Goal: Task Accomplishment & Management: Use online tool/utility

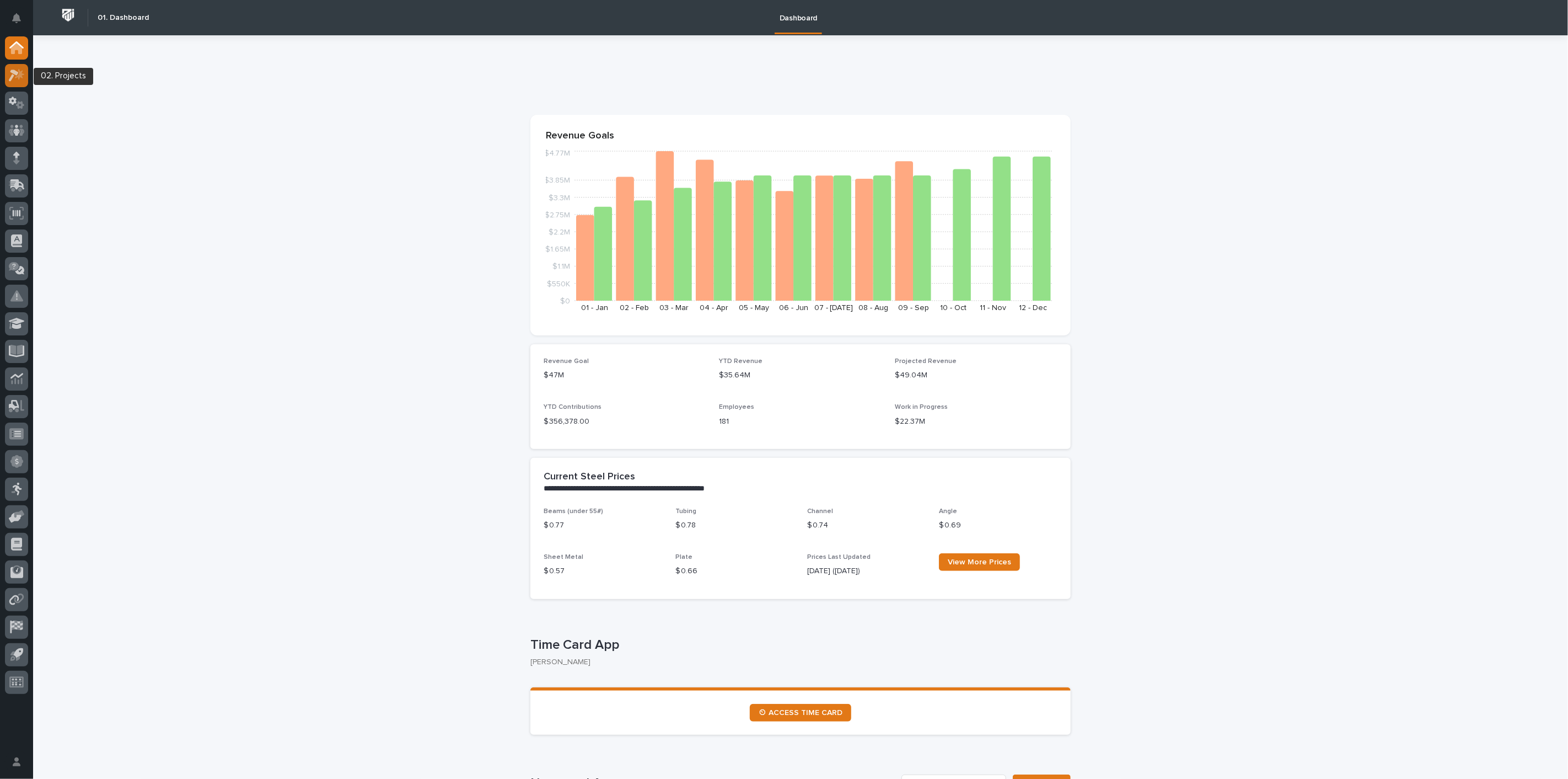
click at [18, 73] on icon at bounding box center [13, 76] width 10 height 12
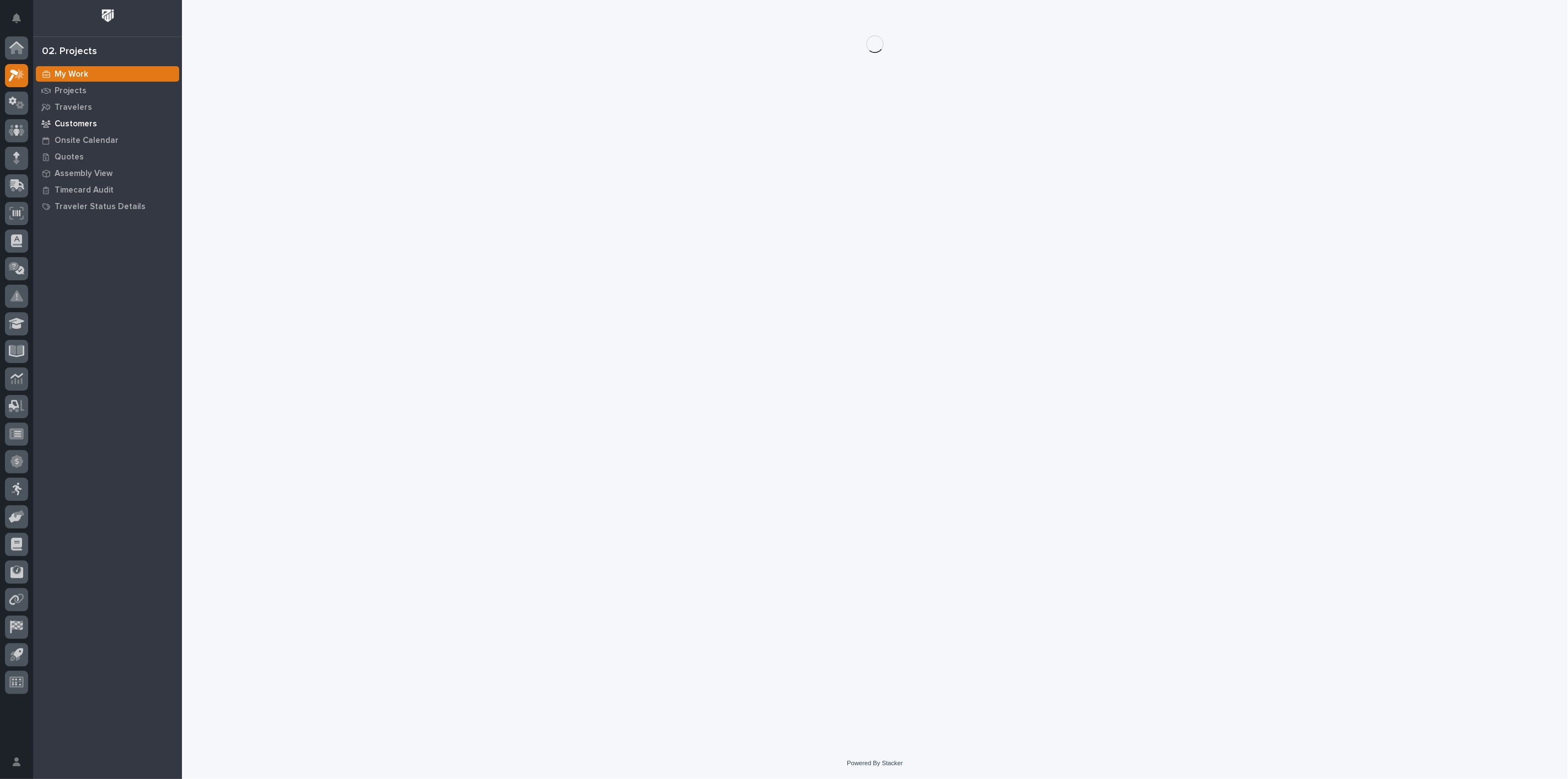
click at [70, 128] on p "Customers" at bounding box center [76, 124] width 42 height 10
click at [75, 91] on p "Projects" at bounding box center [70, 91] width 32 height 10
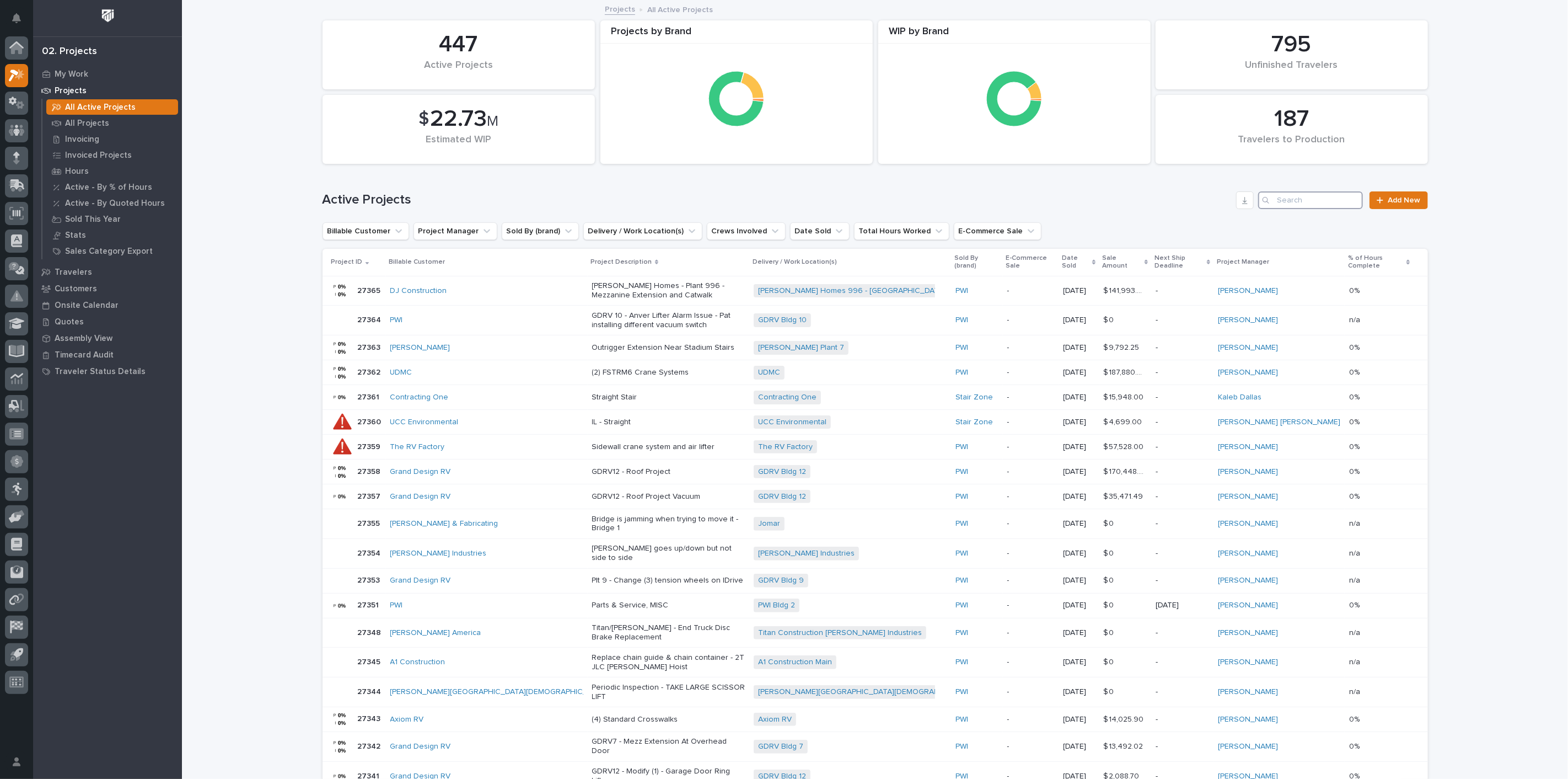
click at [1334, 203] on input "Search" at bounding box center [1310, 200] width 105 height 18
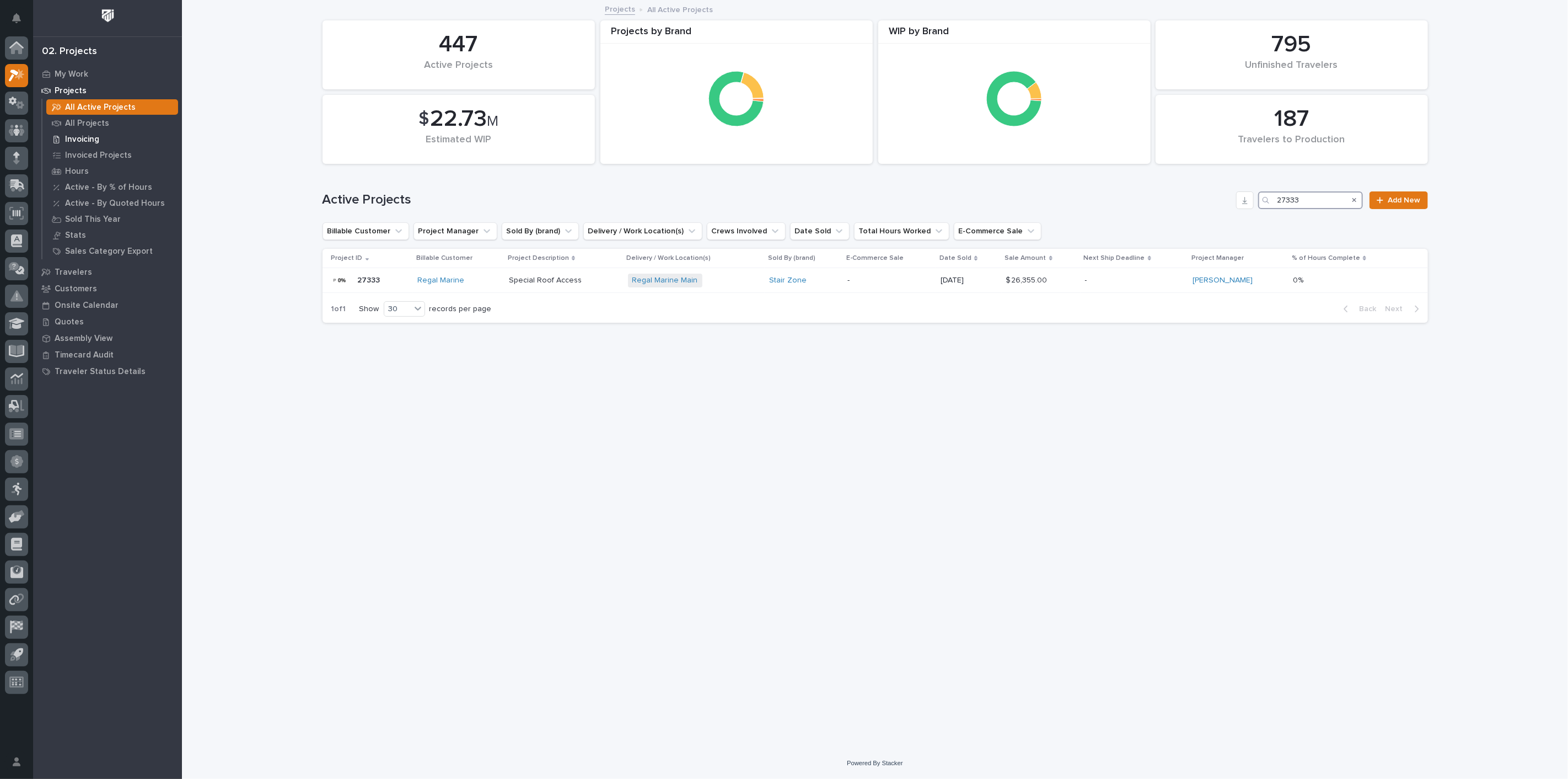
type input "27333"
click at [83, 138] on p "Invoicing" at bounding box center [82, 139] width 34 height 10
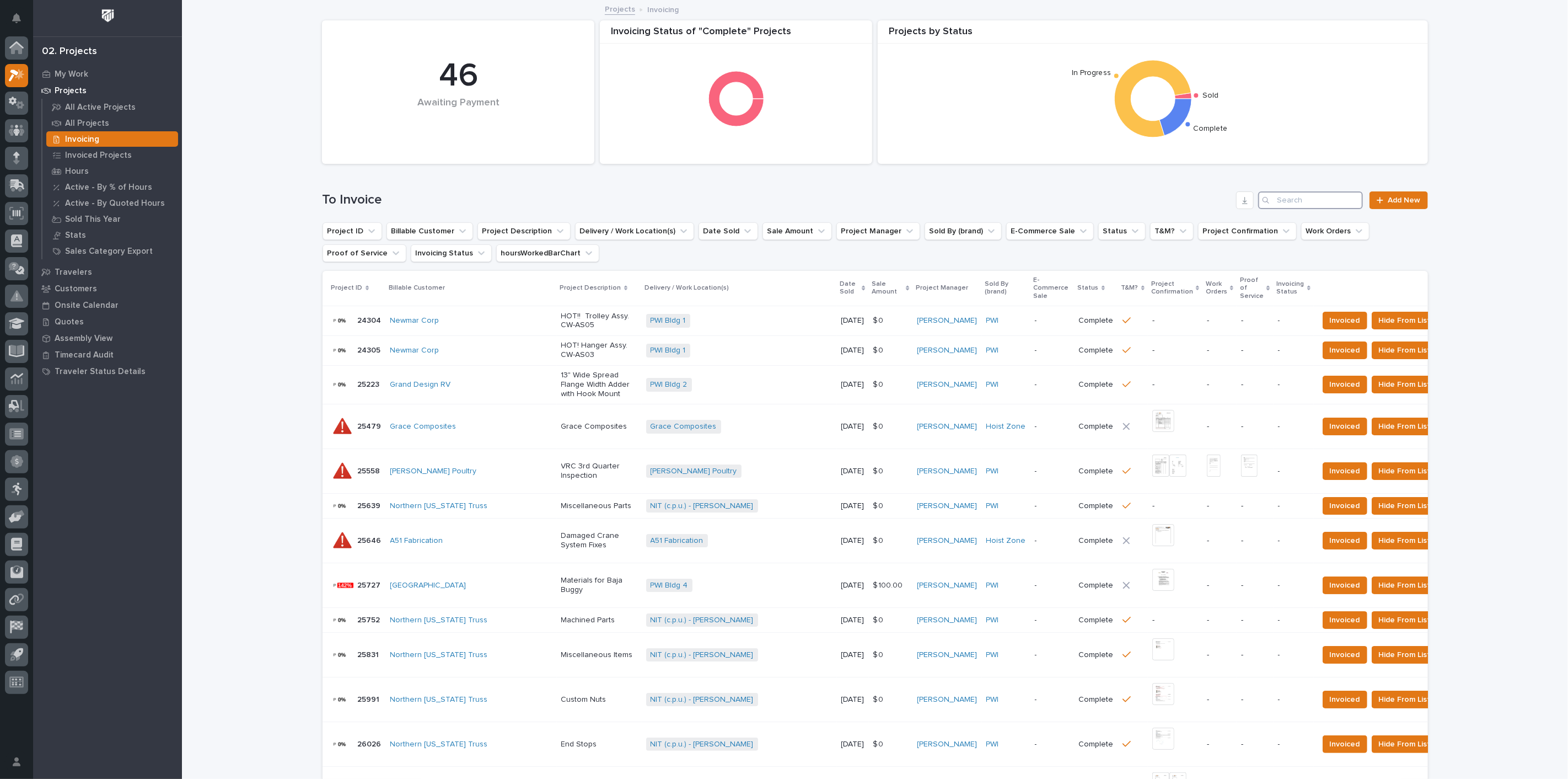
click at [1336, 201] on input "Search" at bounding box center [1310, 200] width 105 height 18
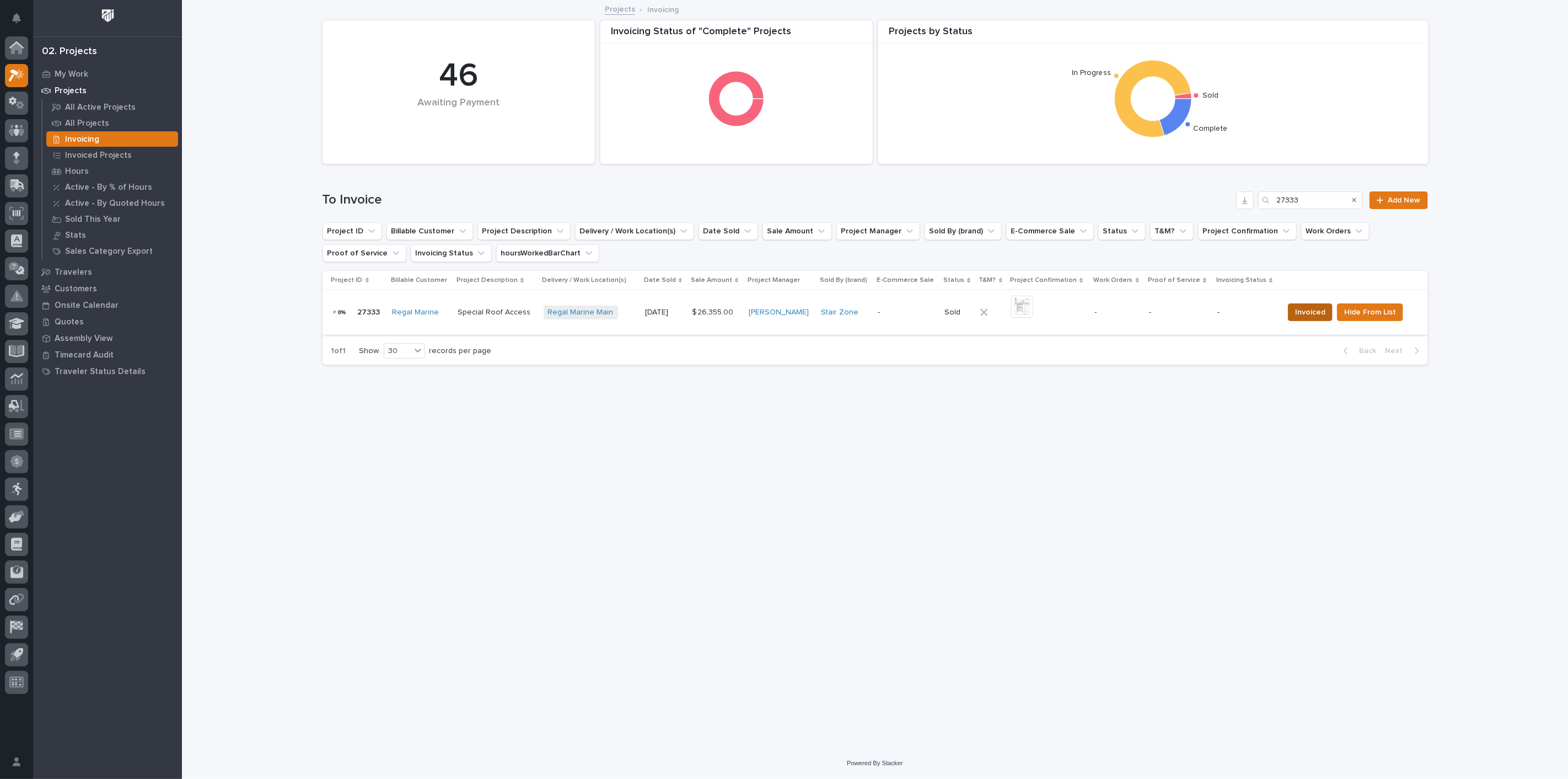
click at [1307, 309] on span "Invoiced" at bounding box center [1310, 312] width 30 height 13
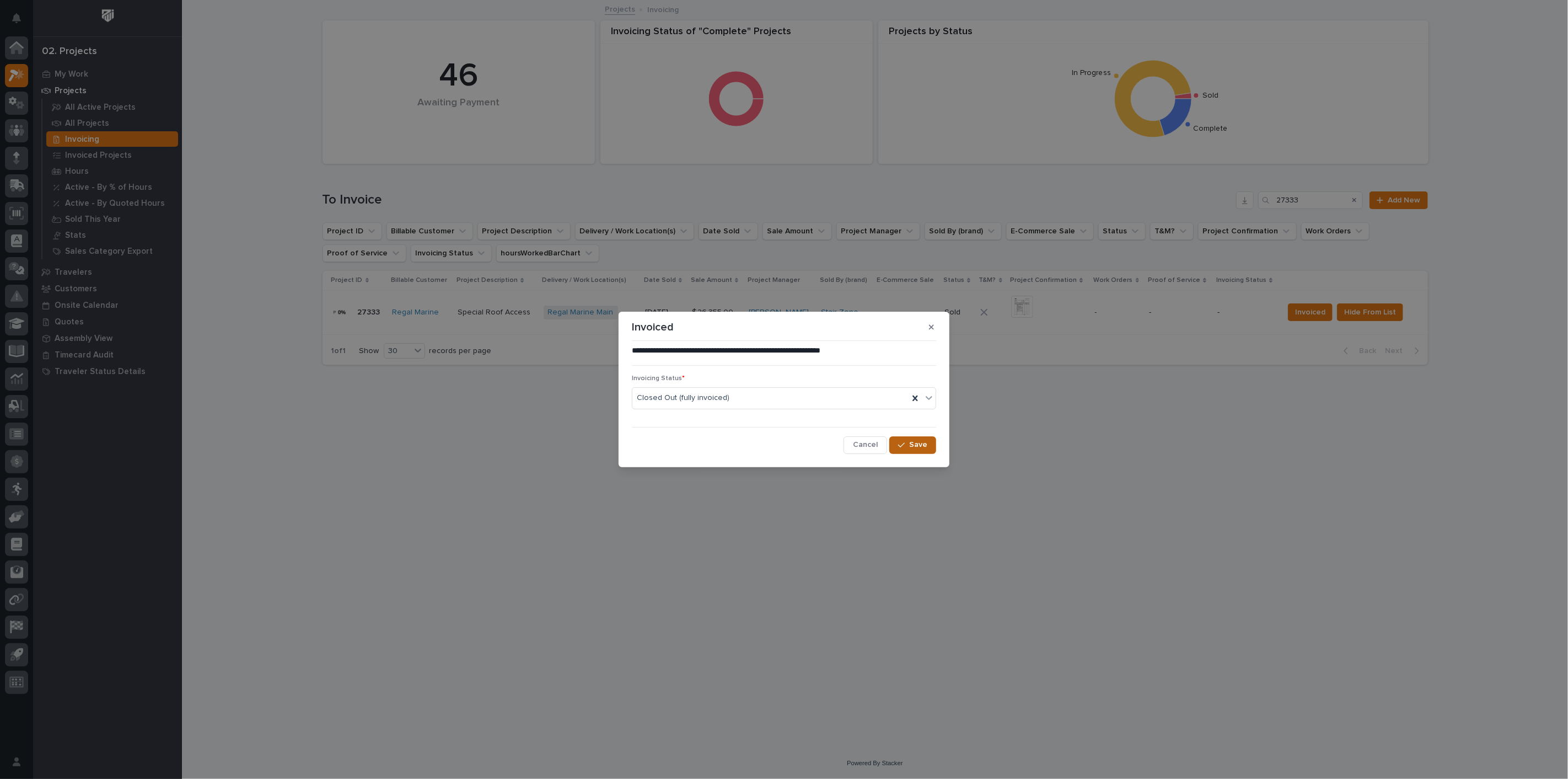
click at [917, 439] on button "Save" at bounding box center [912, 445] width 47 height 18
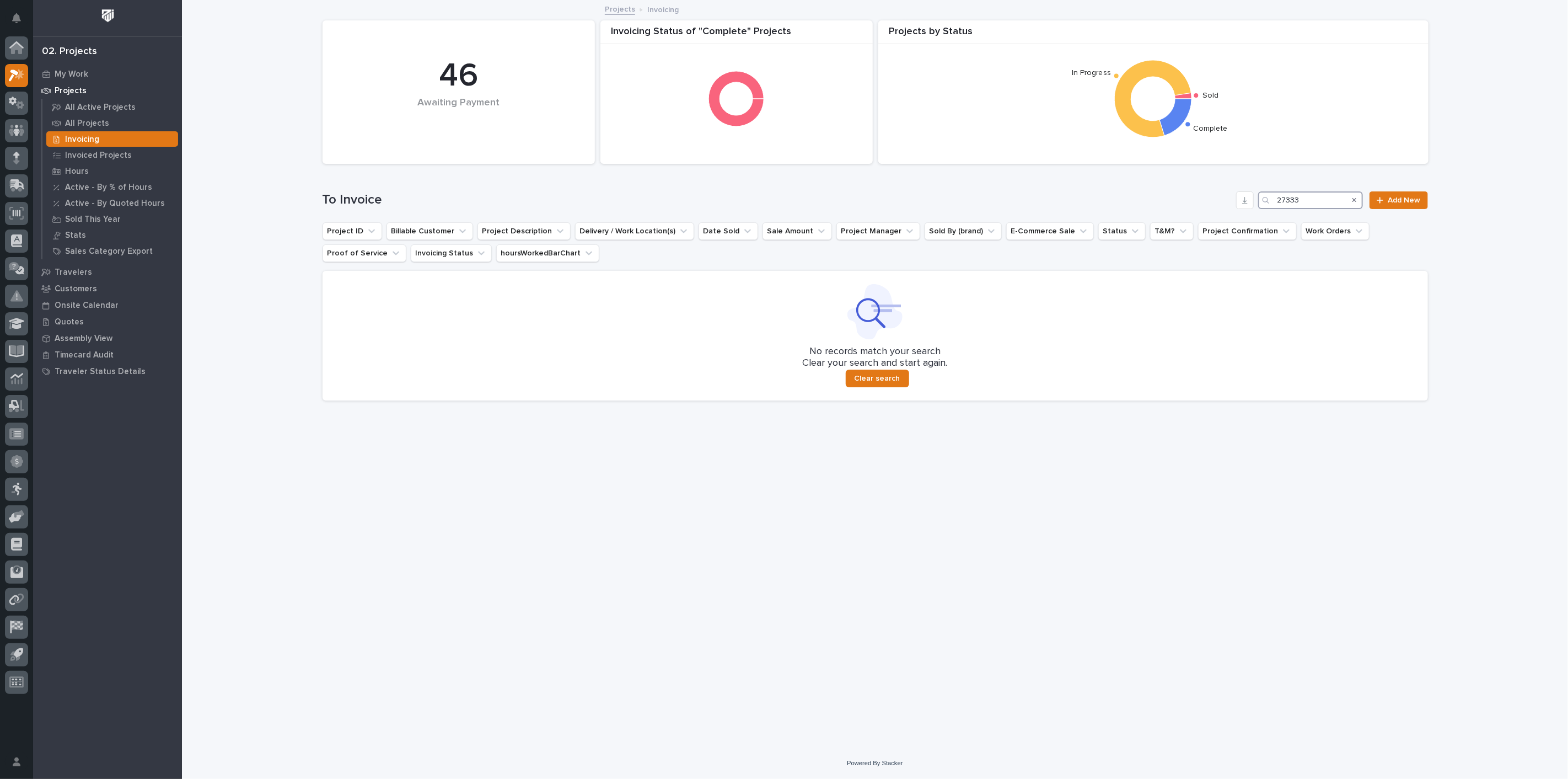
click at [1320, 201] on input "27333" at bounding box center [1310, 200] width 105 height 18
type input "2"
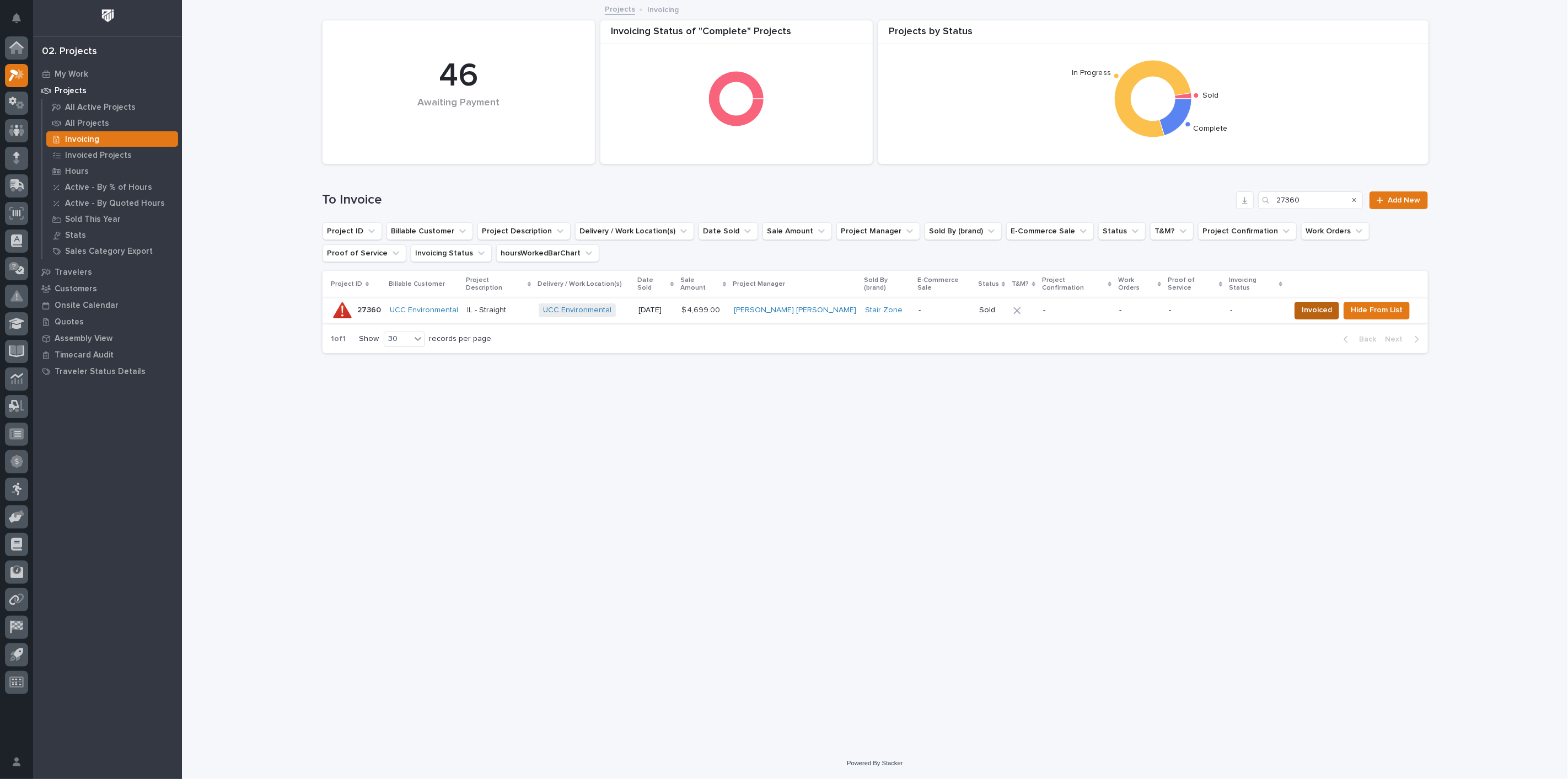
click at [1312, 303] on span "Invoiced" at bounding box center [1317, 310] width 30 height 13
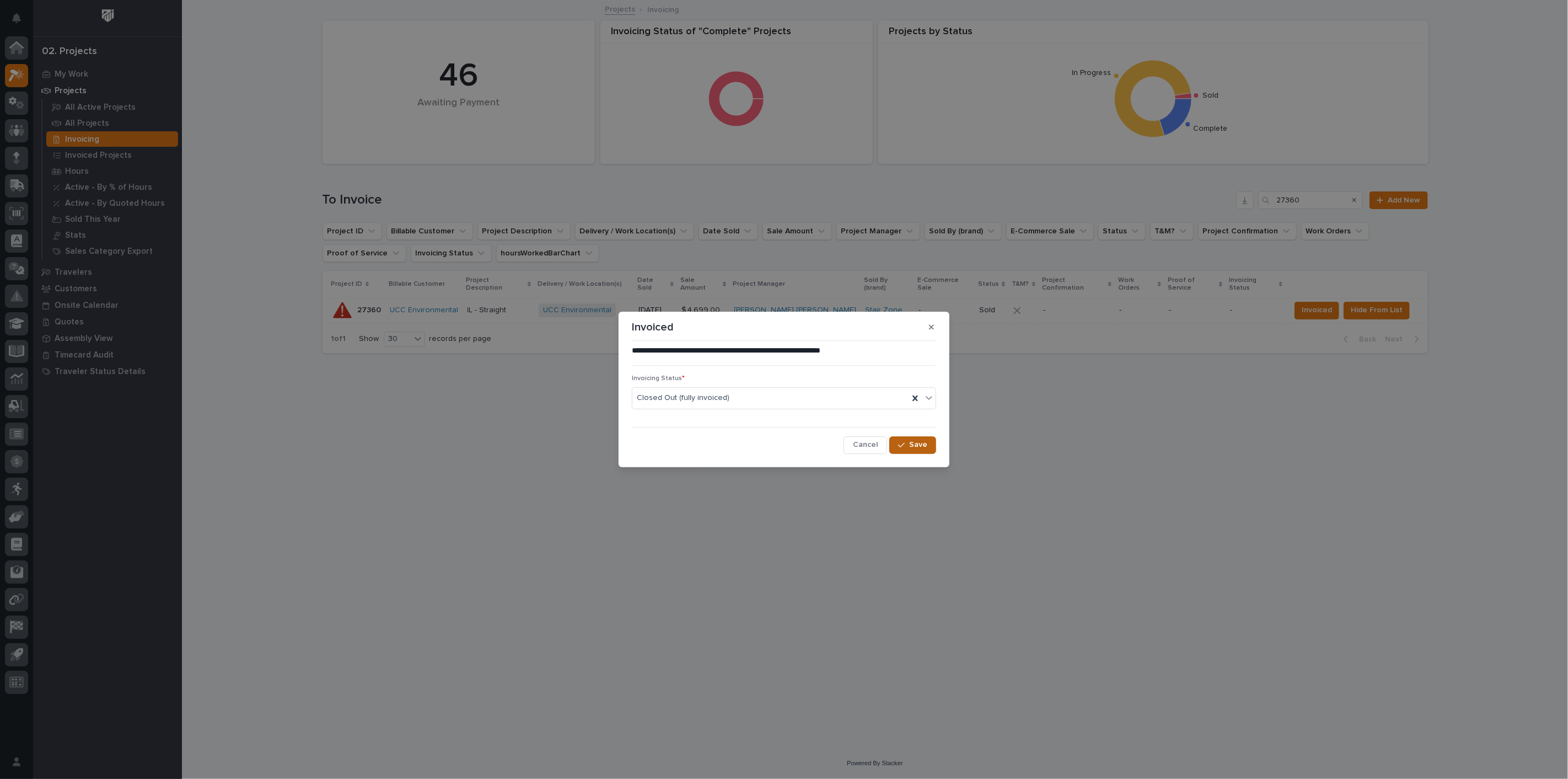
click at [917, 447] on span "Save" at bounding box center [918, 444] width 19 height 10
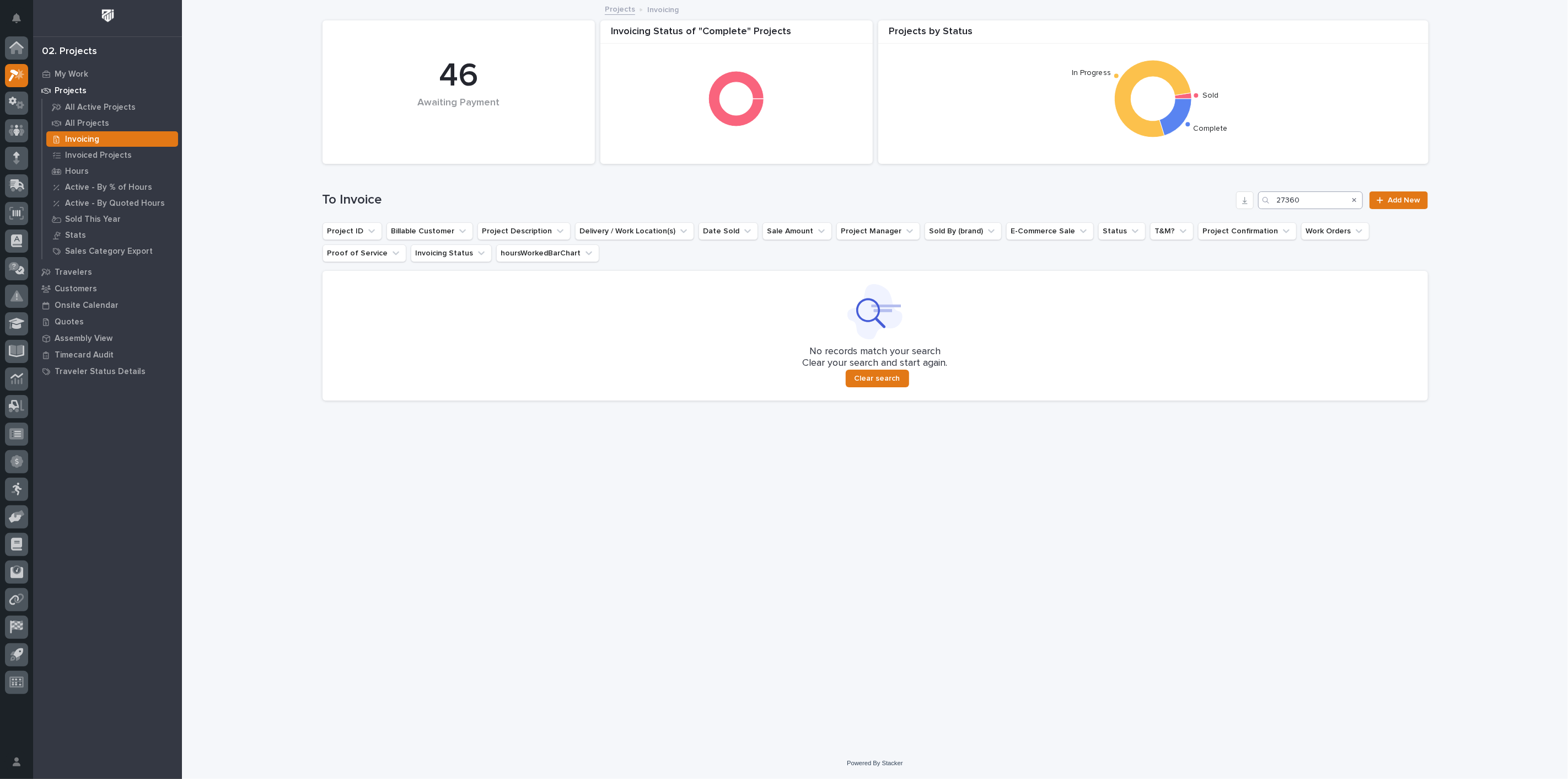
drag, startPoint x: 1311, startPoint y: 188, endPoint x: 1314, endPoint y: 197, distance: 9.5
click at [1314, 197] on div "To Invoice 27360 Add New" at bounding box center [875, 195] width 1106 height 53
click at [1314, 197] on input "27360" at bounding box center [1310, 200] width 105 height 18
type input "2"
drag, startPoint x: 1315, startPoint y: 203, endPoint x: 1205, endPoint y: 207, distance: 110.1
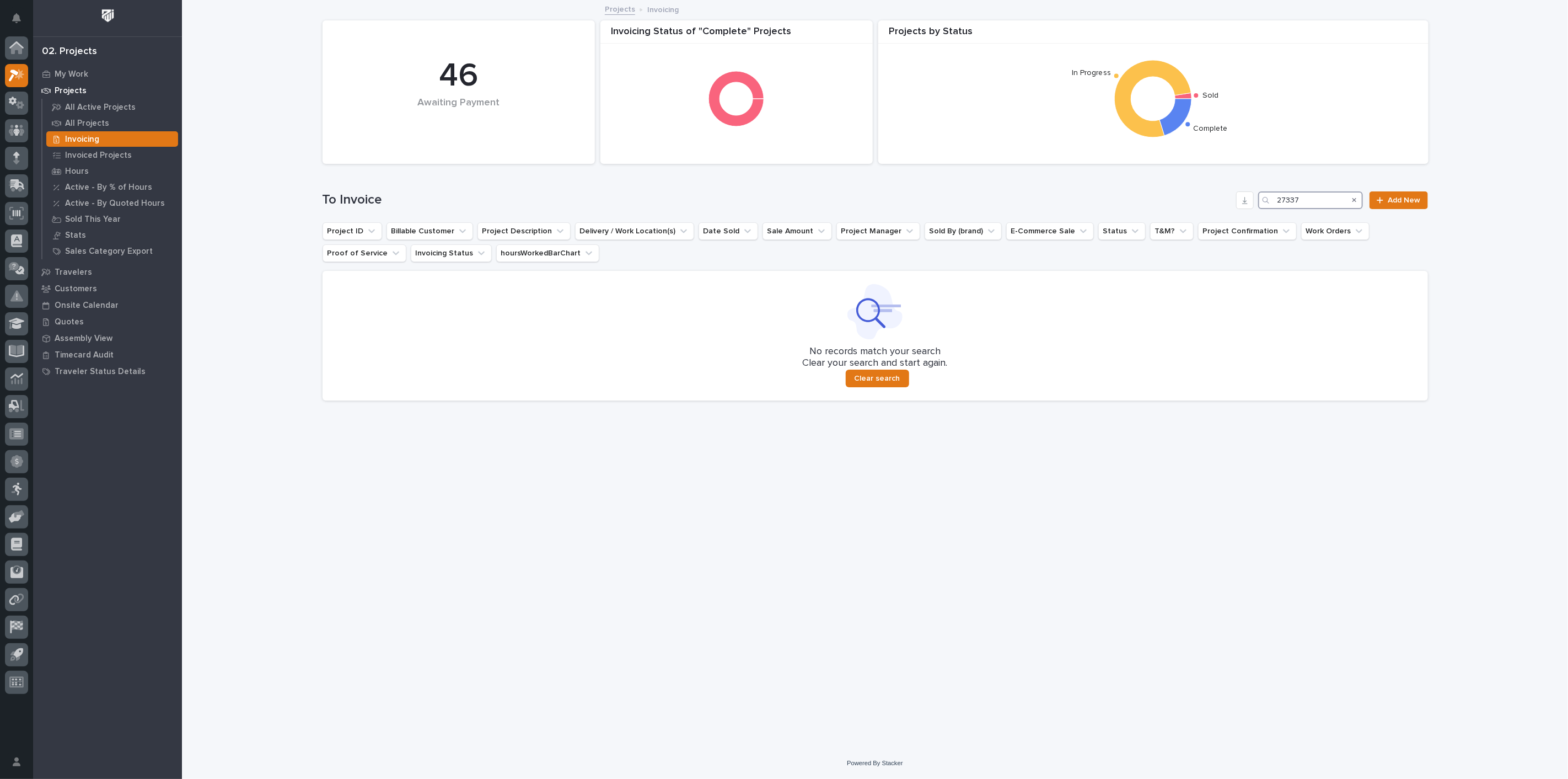
click at [1205, 207] on div "To Invoice 27337 Add New" at bounding box center [875, 200] width 1106 height 18
type input "2"
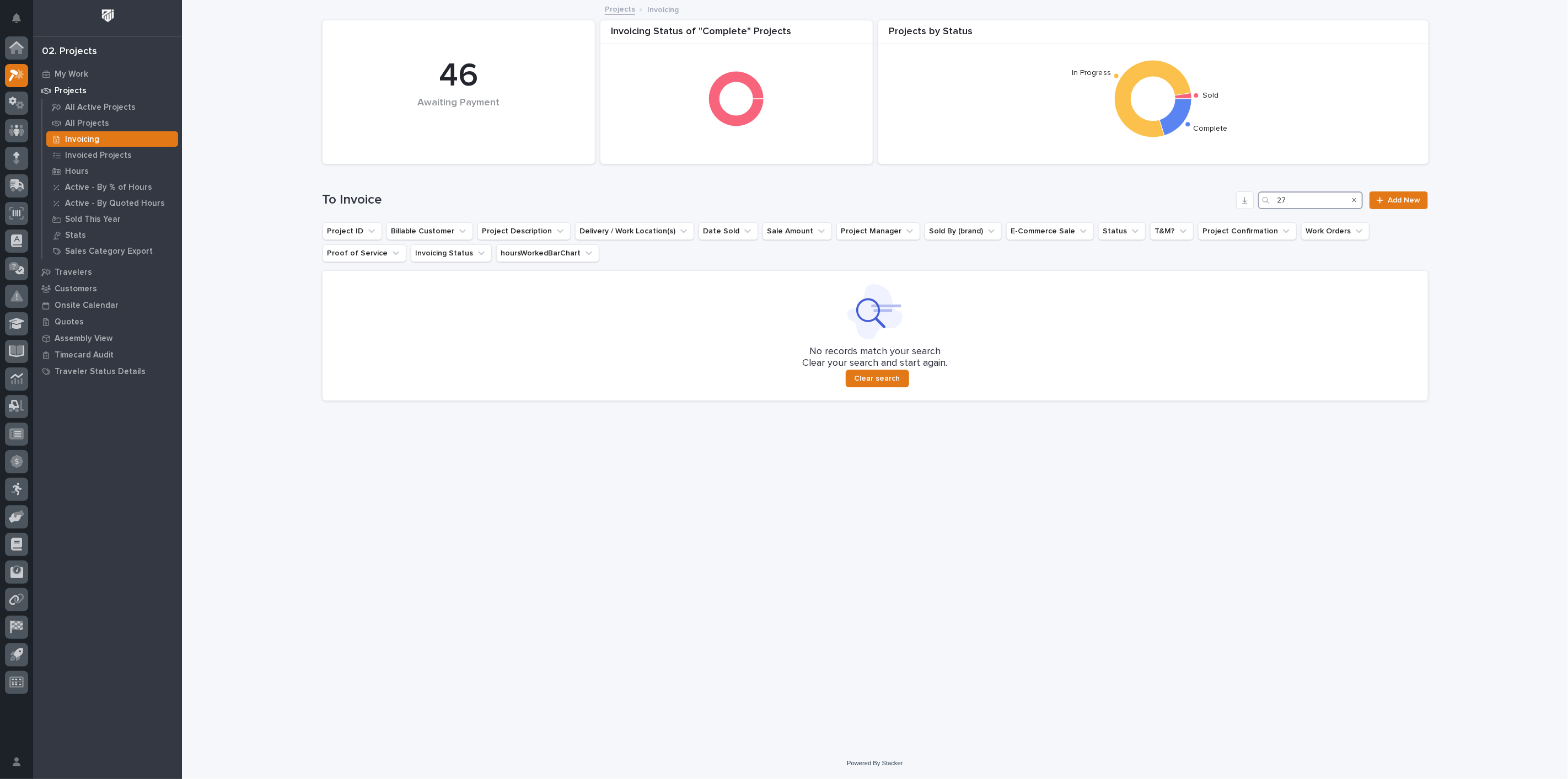
type input "2"
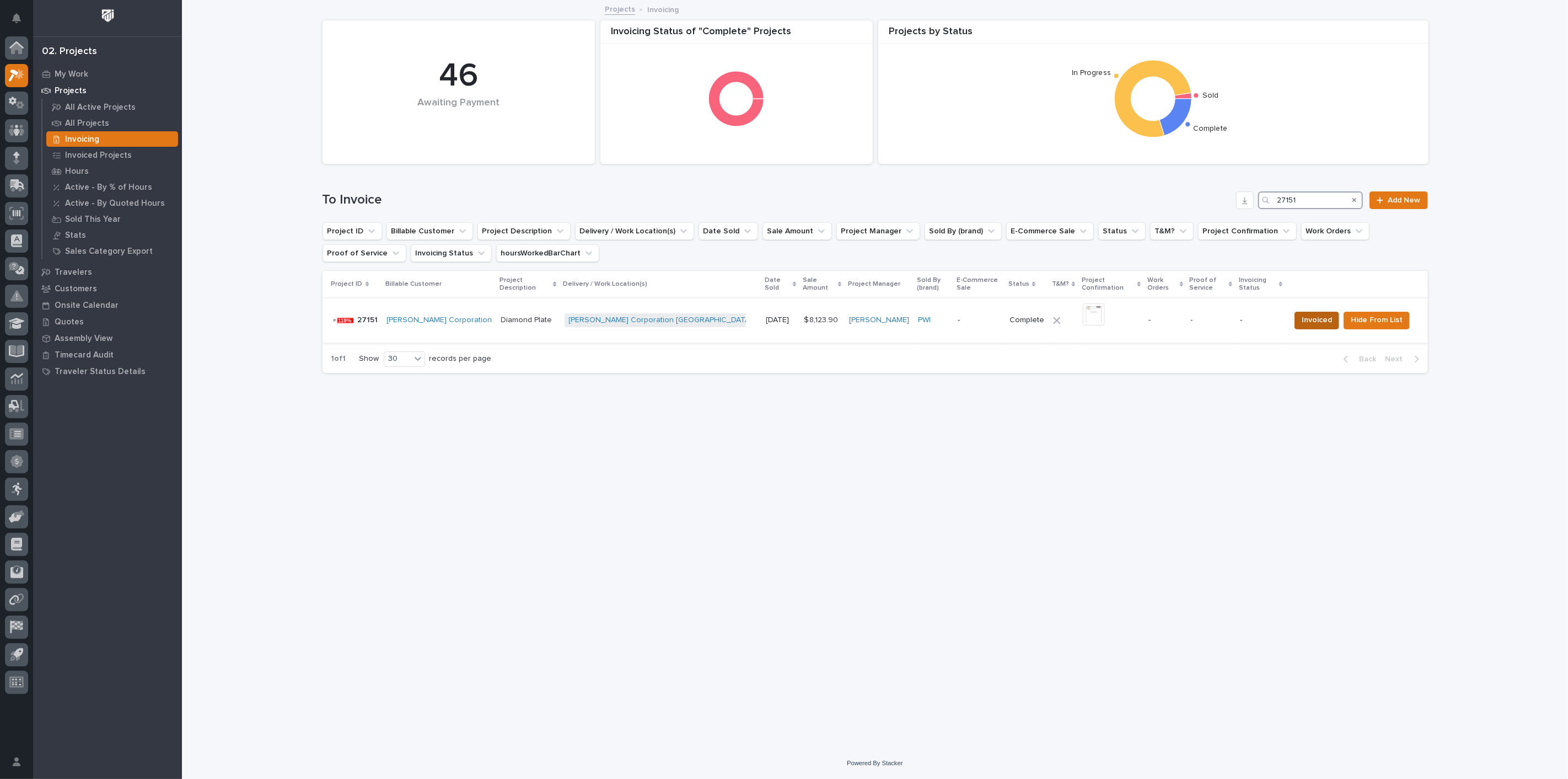
type input "27151"
click at [1327, 313] on span "Invoiced" at bounding box center [1317, 320] width 30 height 13
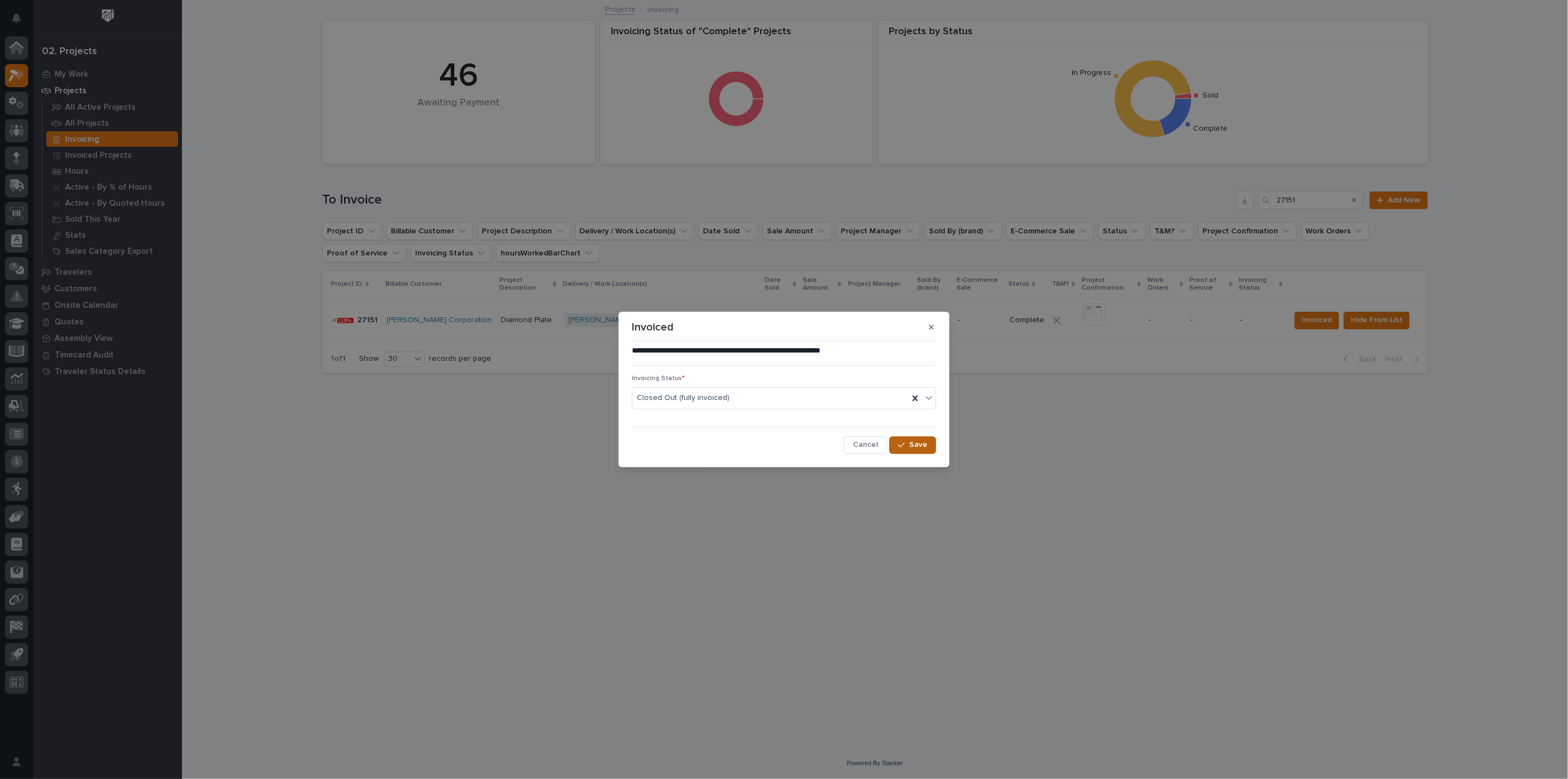
click at [913, 446] on span "Save" at bounding box center [918, 444] width 19 height 10
